Goal: Information Seeking & Learning: Learn about a topic

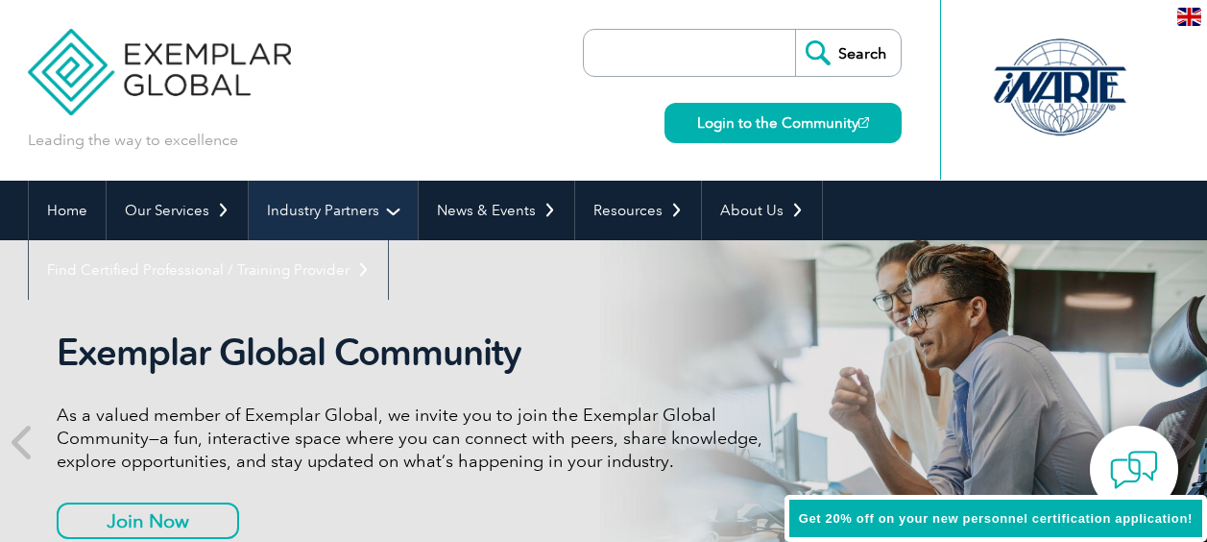
scroll to position [75, 0]
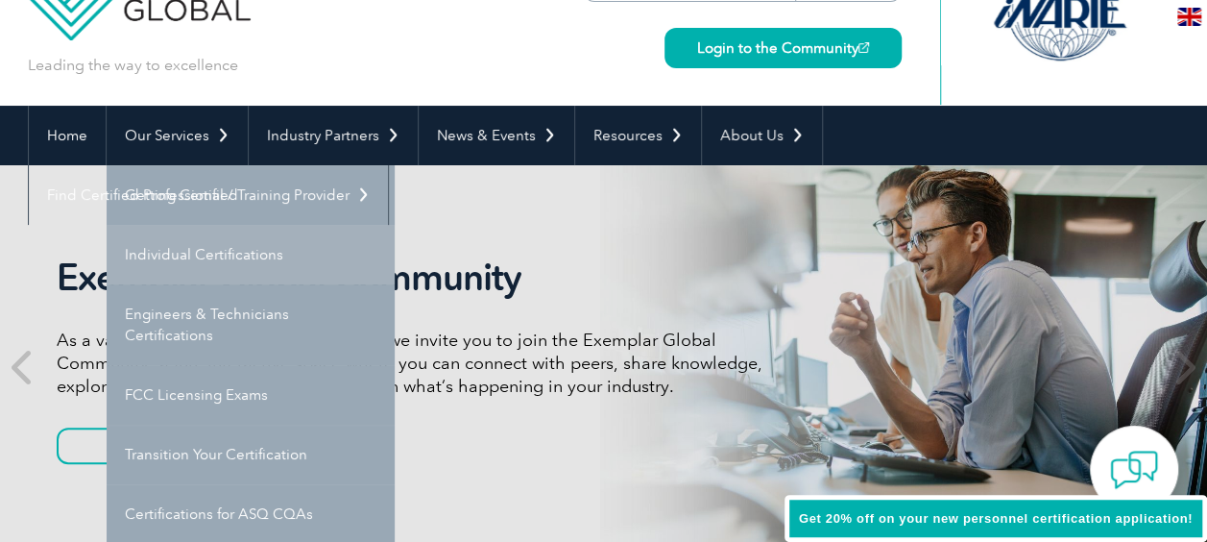
click at [269, 251] on link "Individual Certifications" at bounding box center [251, 255] width 288 height 60
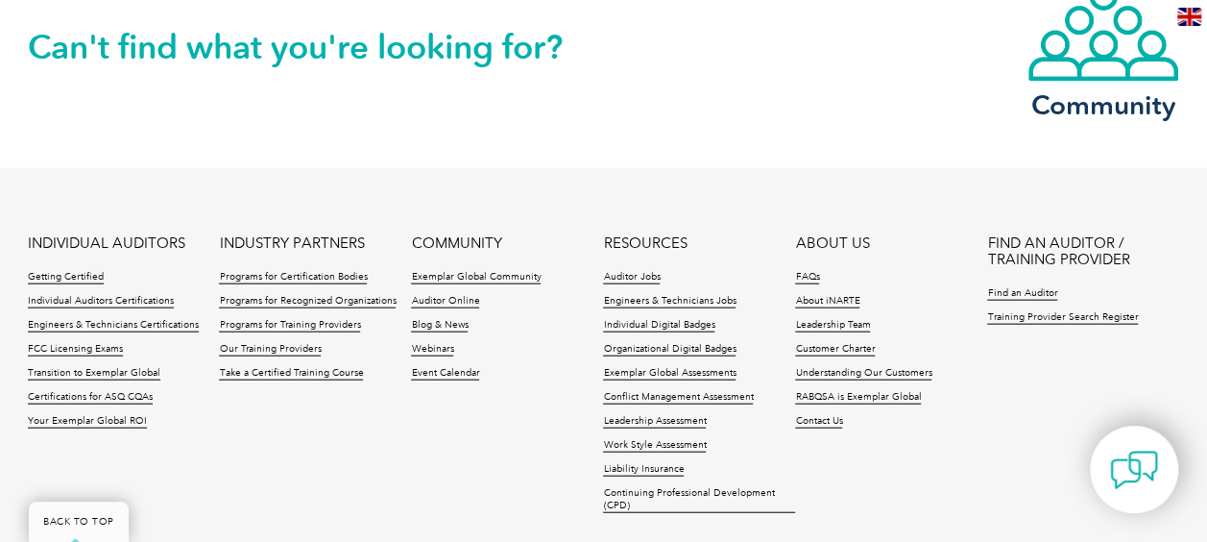
scroll to position [2113, 0]
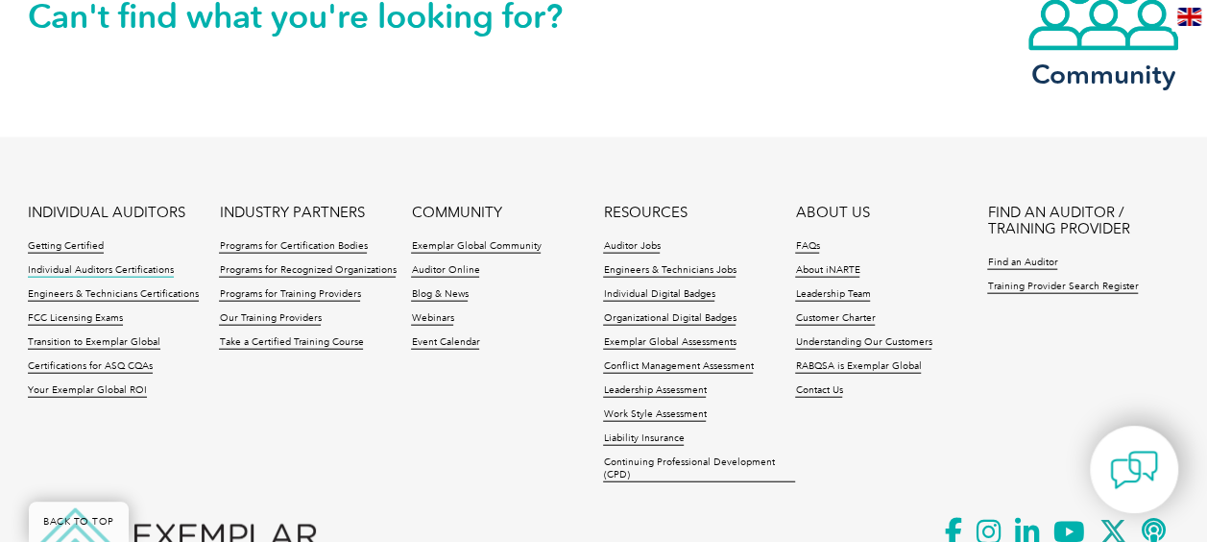
click at [98, 266] on link "Individual Auditors Certifications" at bounding box center [101, 270] width 146 height 13
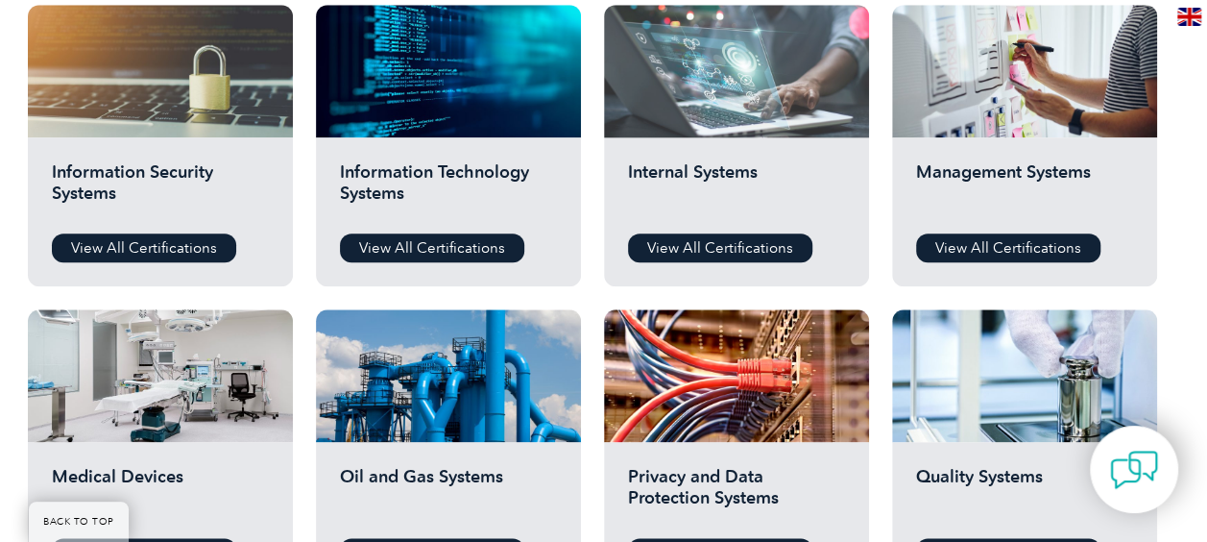
scroll to position [1057, 0]
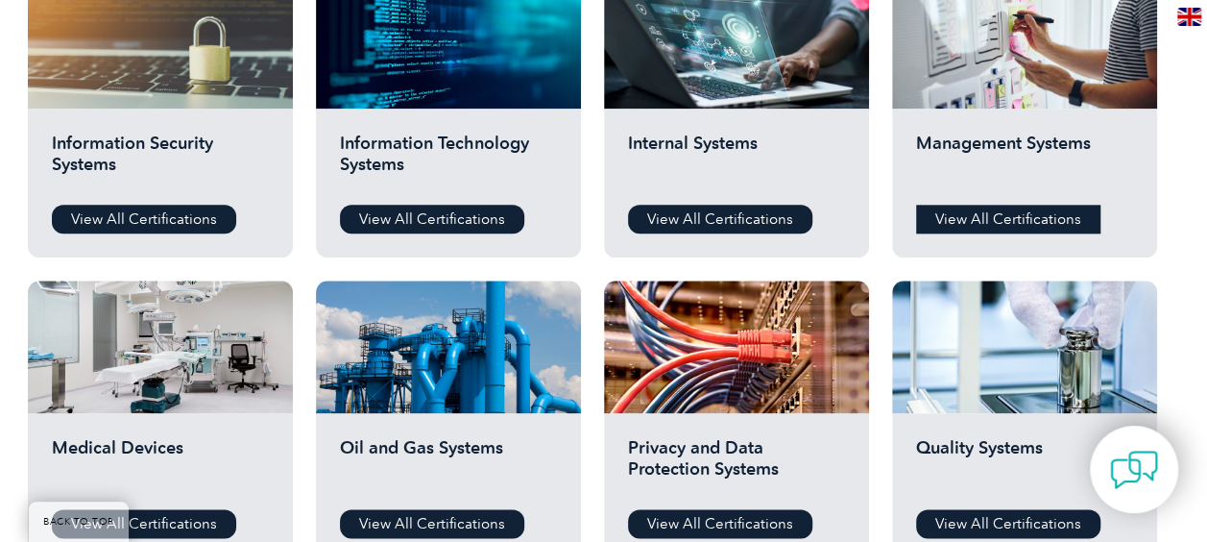
click at [996, 213] on link "View All Certifications" at bounding box center [1008, 219] width 184 height 29
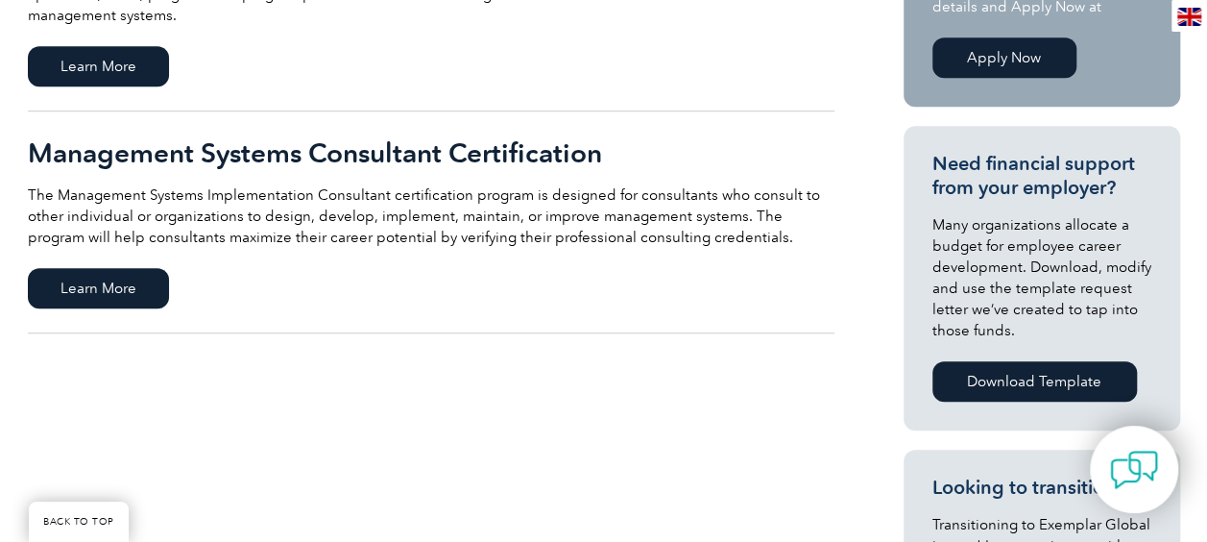
scroll to position [480, 0]
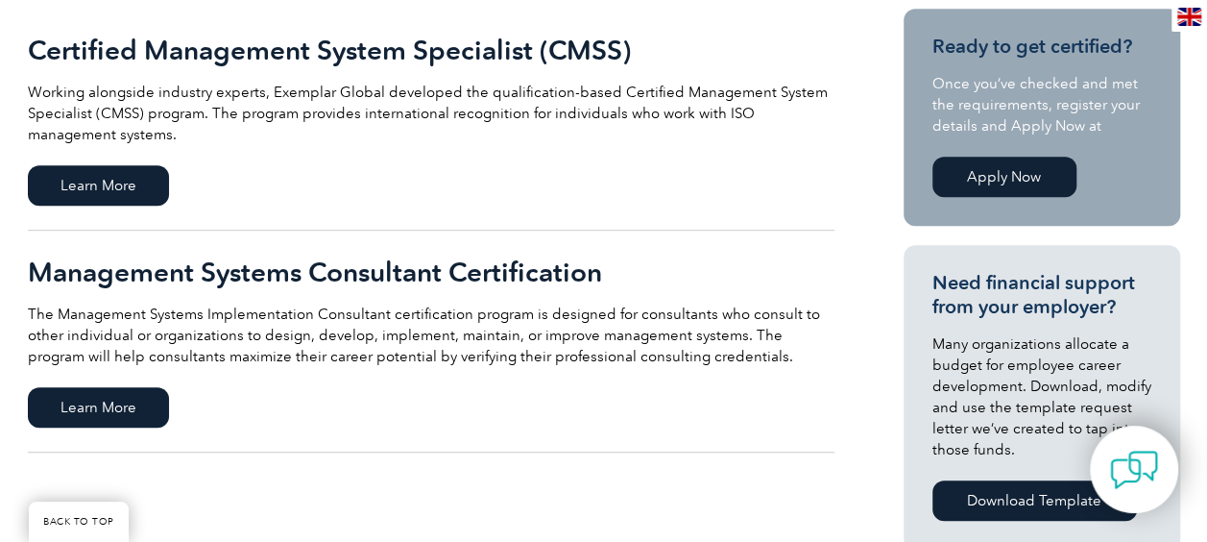
click at [997, 175] on link "Apply Now" at bounding box center [1005, 177] width 144 height 40
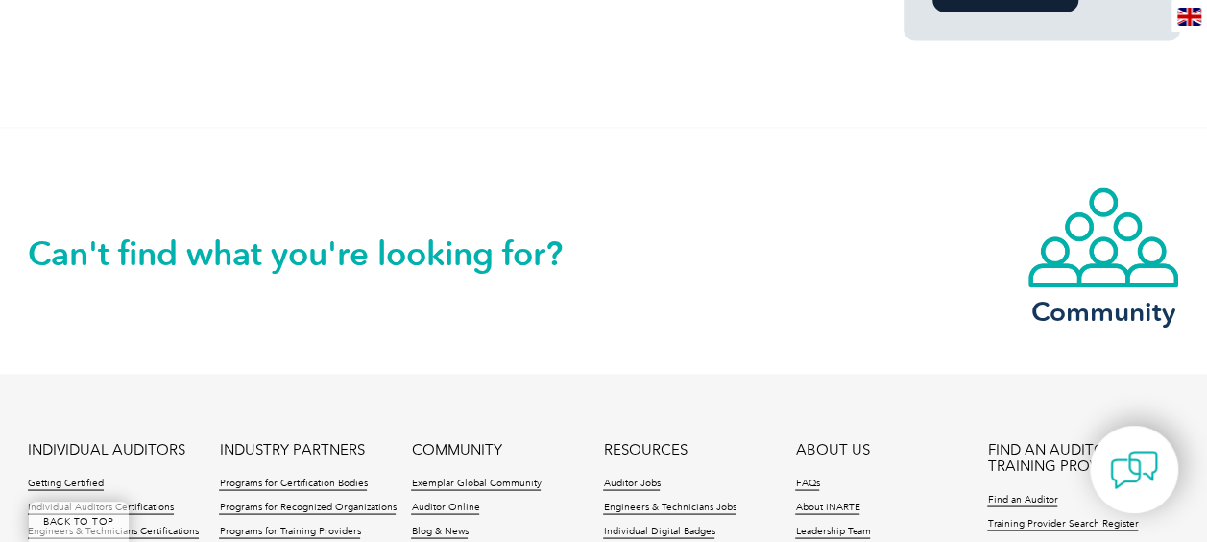
scroll to position [1633, 0]
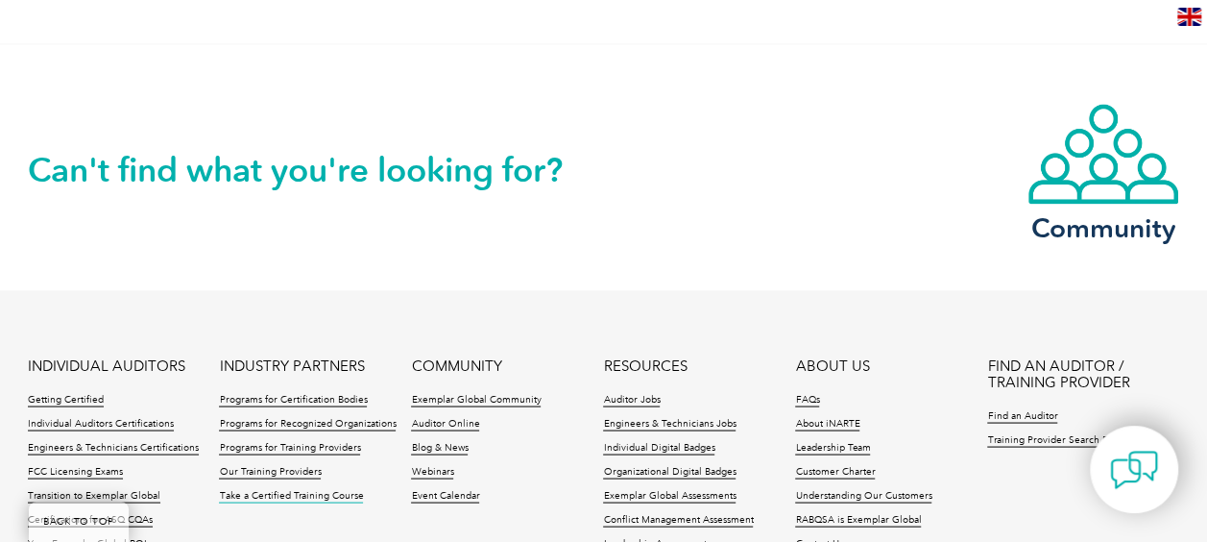
click at [309, 489] on link "Take a Certified Training Course" at bounding box center [291, 495] width 144 height 13
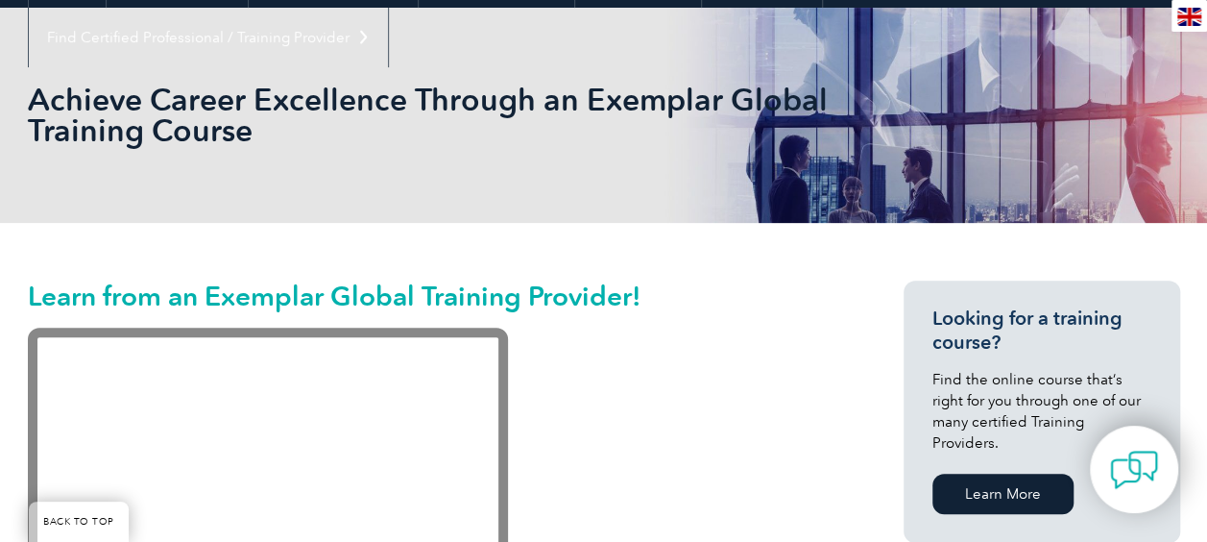
scroll to position [192, 0]
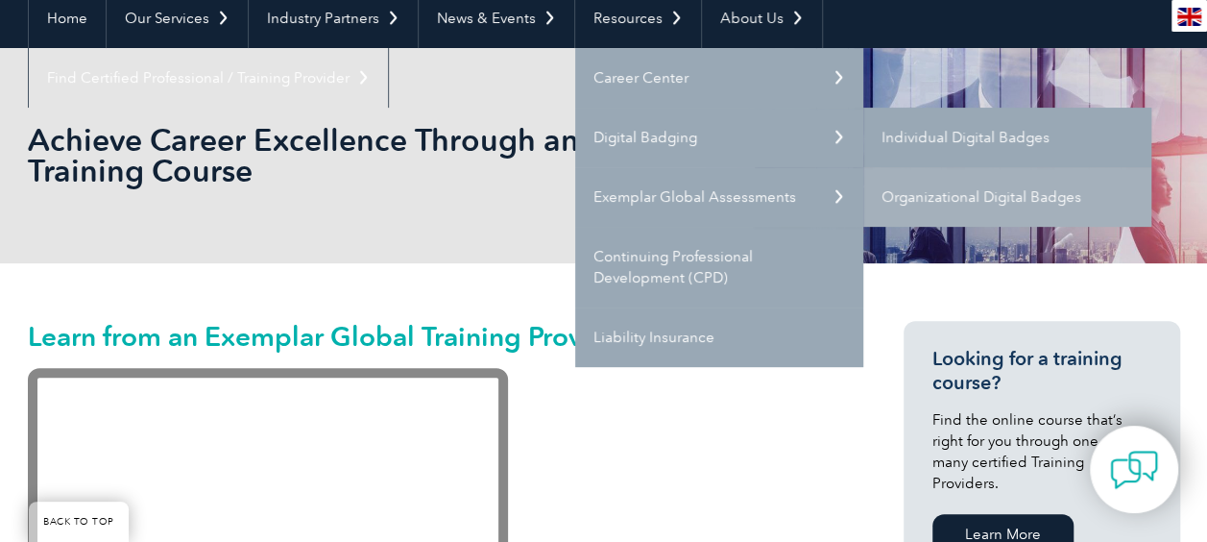
click at [924, 131] on link "Individual Digital Badges" at bounding box center [1008, 138] width 288 height 60
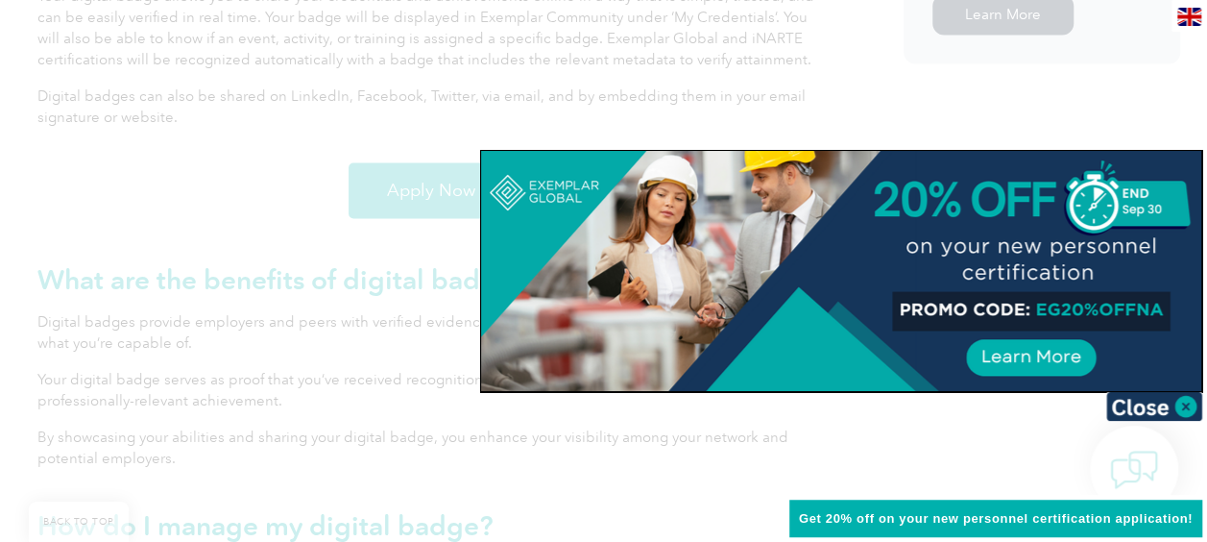
scroll to position [1516, 0]
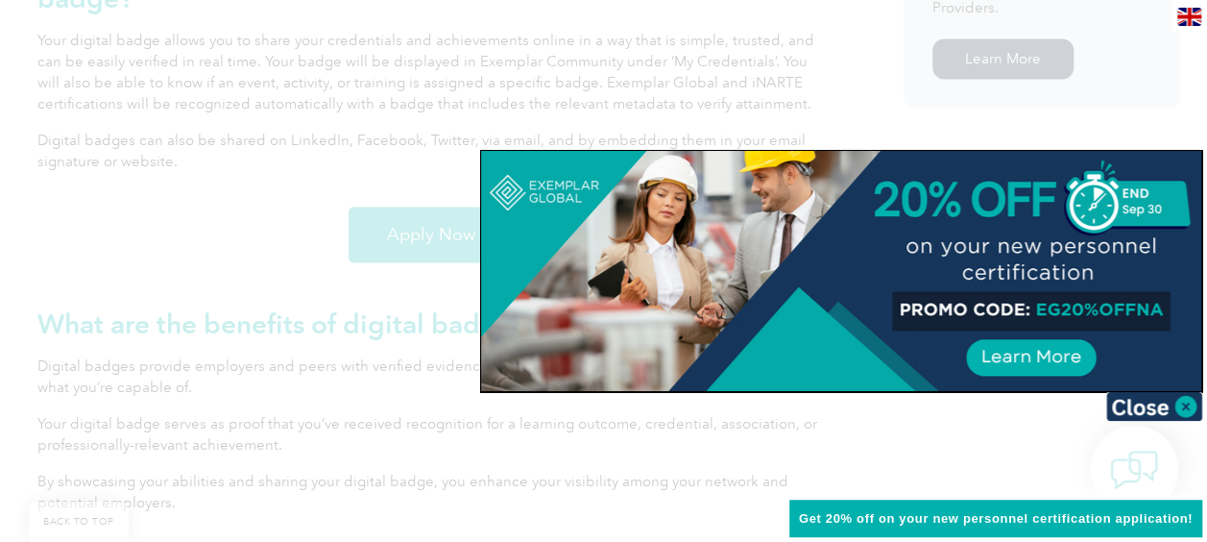
click at [304, 284] on div at bounding box center [603, 271] width 1207 height 542
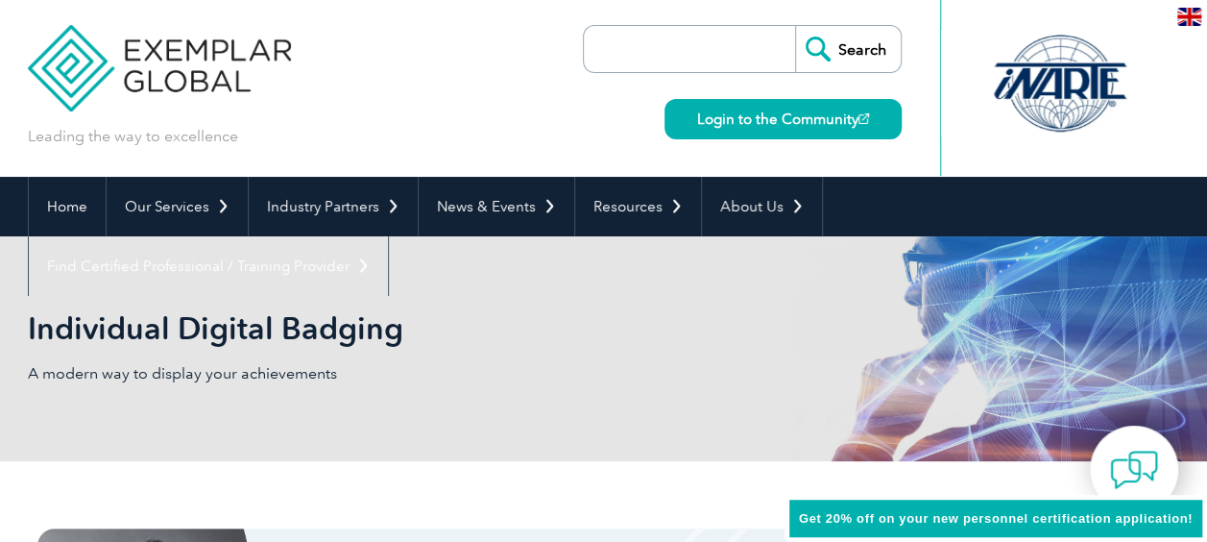
scroll to position [0, 0]
